Goal: Information Seeking & Learning: Learn about a topic

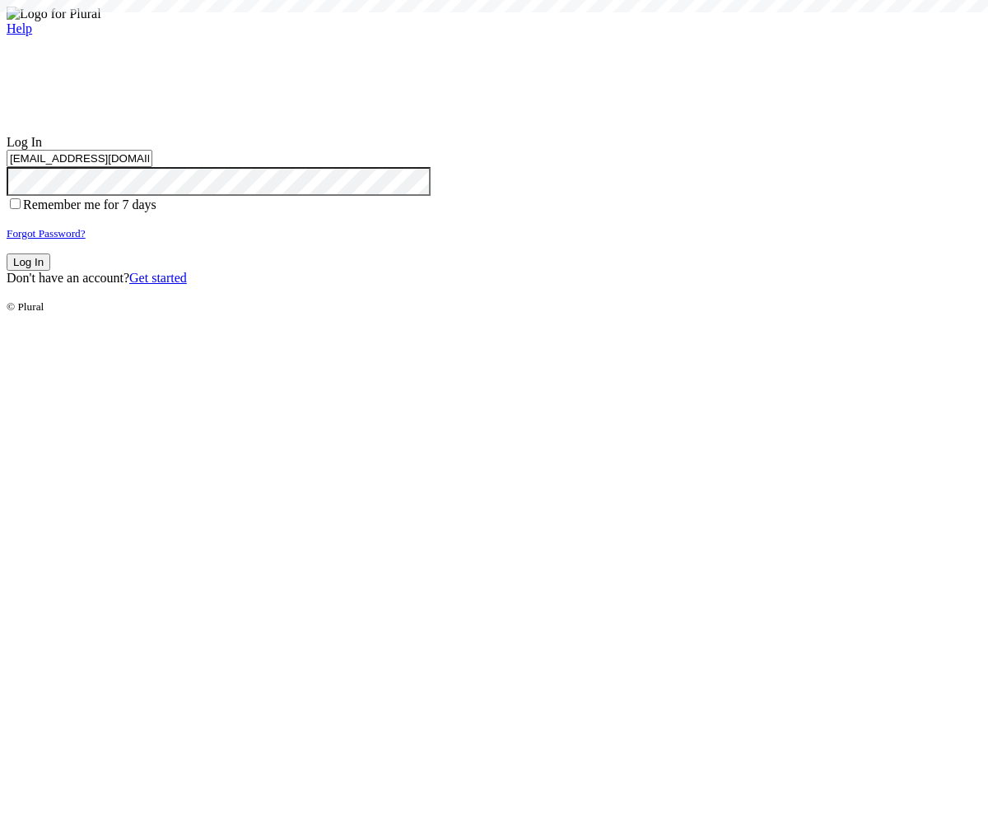
type input "test-1759542064-3@civiceagle.com"
click at [50, 271] on button "Log In" at bounding box center [29, 262] width 44 height 17
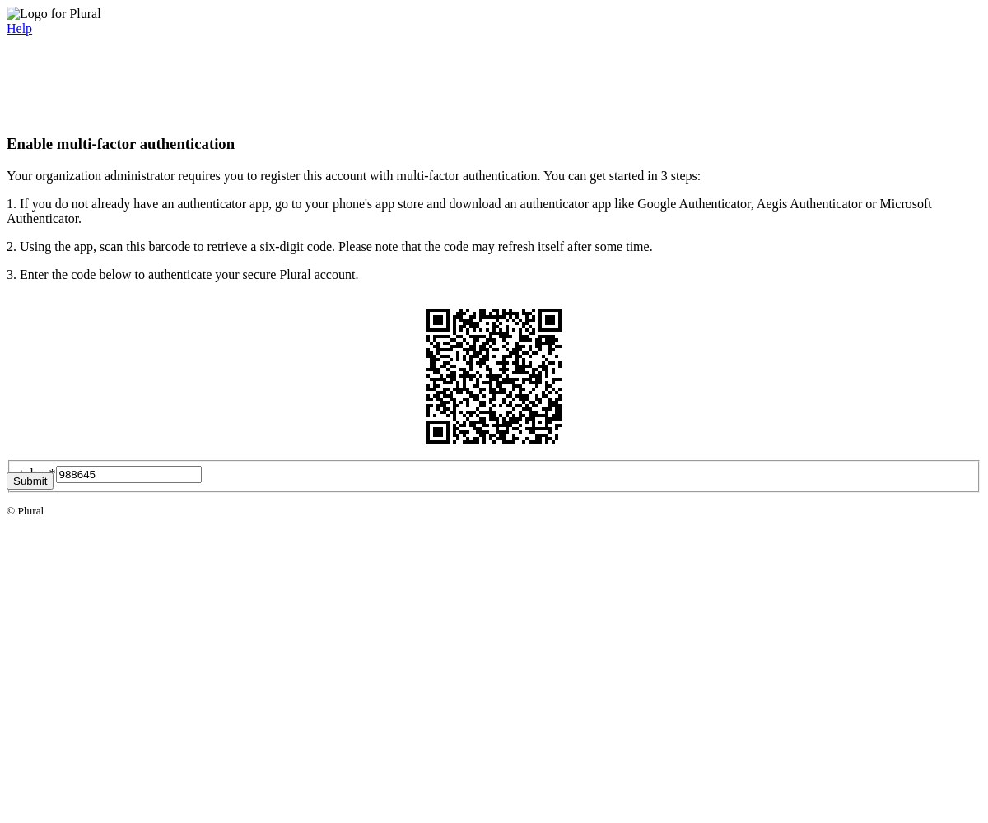
type input "988645"
click at [54, 490] on button "Submit" at bounding box center [30, 481] width 47 height 17
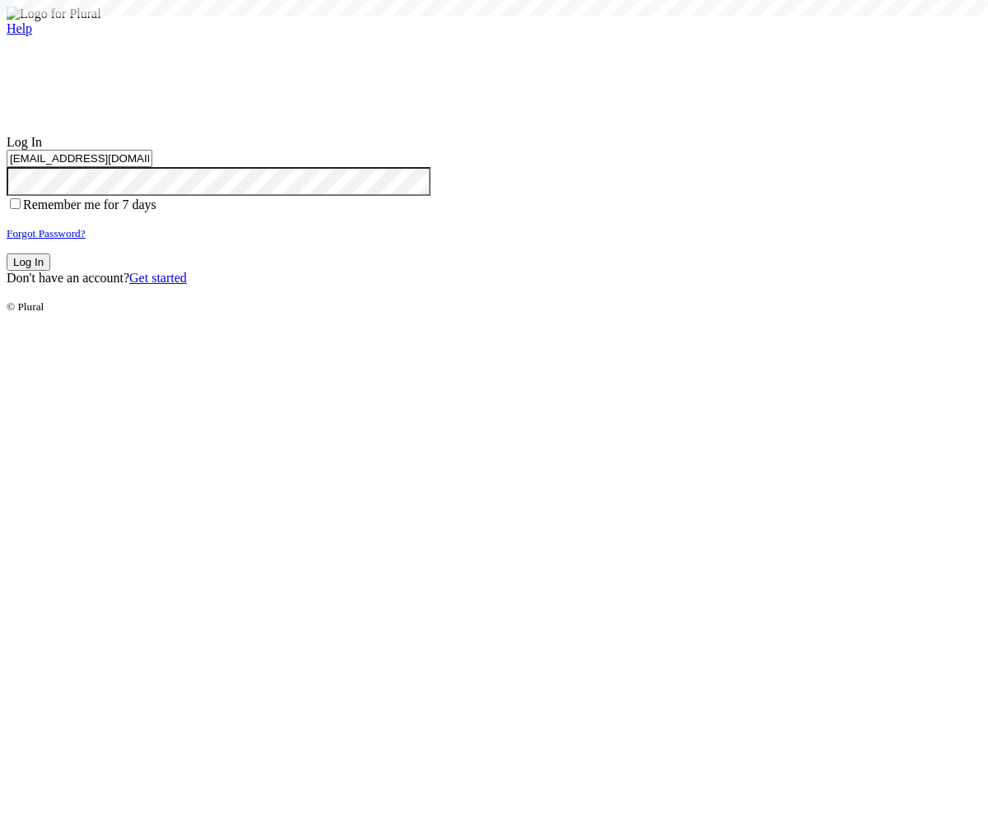
type input "test-1759542064-3@civiceagle.com"
click at [50, 271] on button "Log In" at bounding box center [29, 262] width 44 height 17
click at [86, 240] on small "Forgot Password?" at bounding box center [46, 233] width 79 height 12
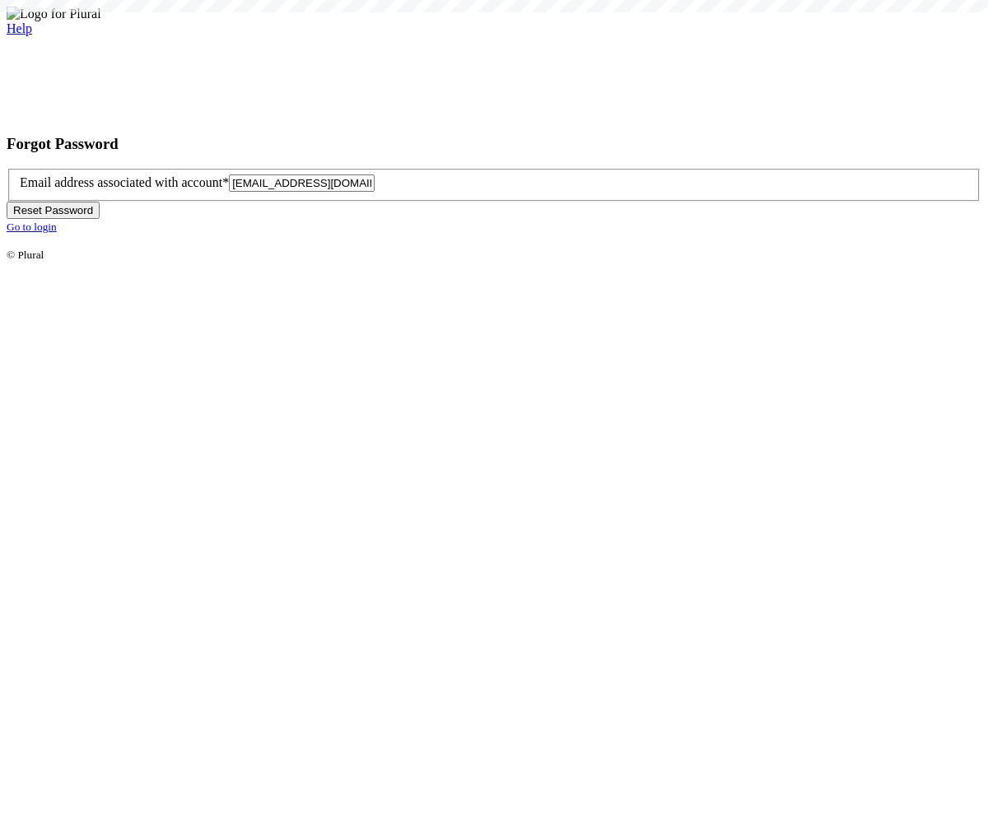
type input "test-1759542069-6@civiceagle.com"
click at [100, 219] on button "Reset Password" at bounding box center [53, 210] width 93 height 17
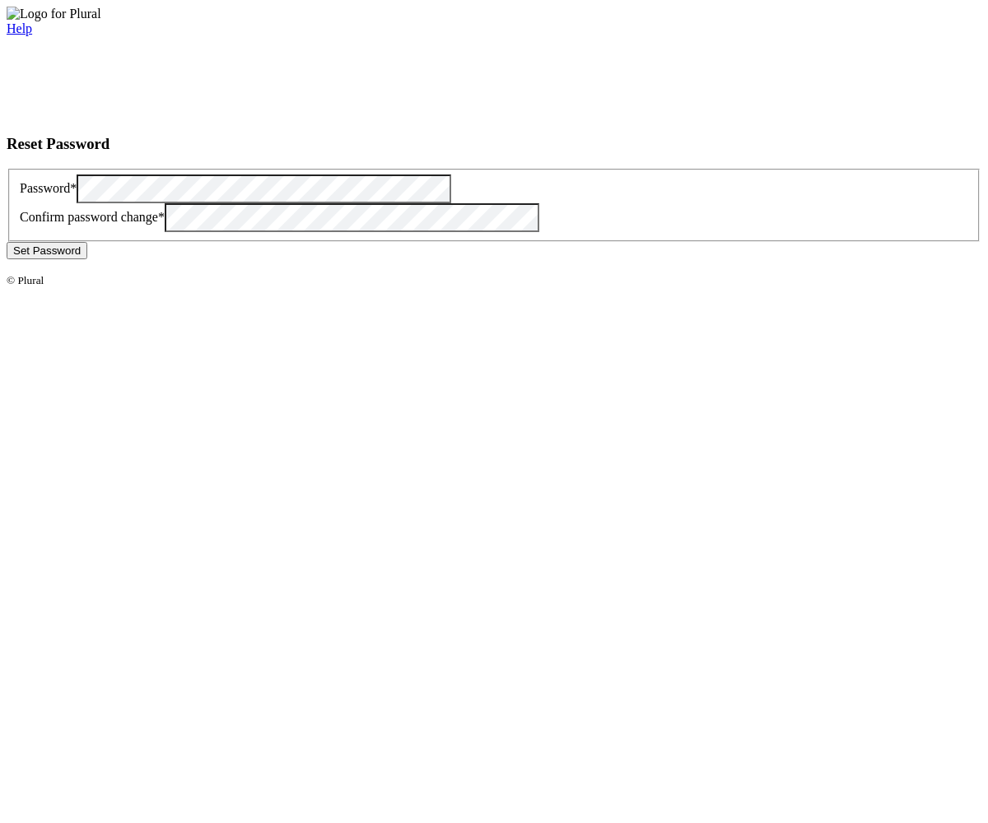
click at [87, 259] on button "Set Password" at bounding box center [47, 250] width 81 height 17
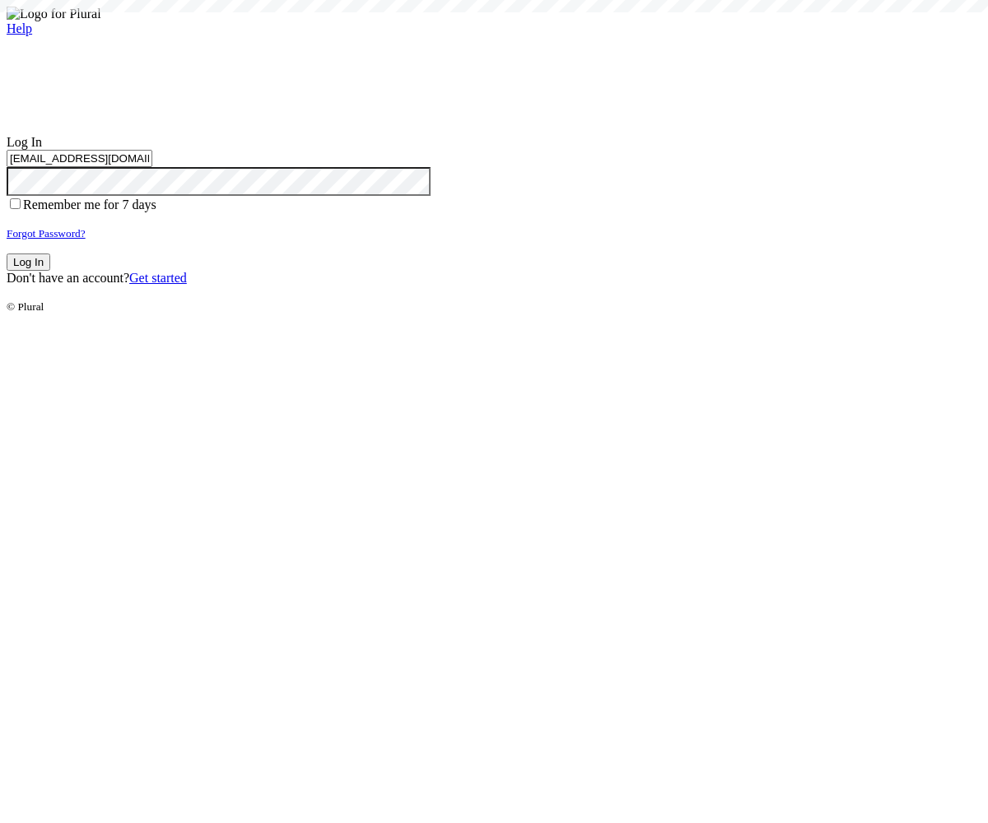
type input "test-1759542069-6@civiceagle.com"
click at [50, 271] on button "Log In" at bounding box center [29, 262] width 44 height 17
type input "[EMAIL_ADDRESS][DOMAIN_NAME]"
click at [50, 271] on button "Log In" at bounding box center [29, 262] width 44 height 17
